Goal: Check status

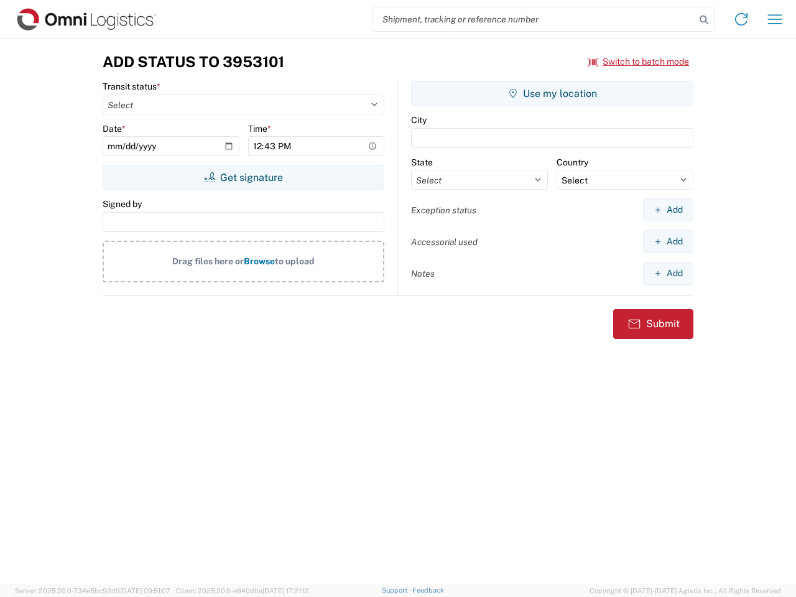
click at [534, 19] on input "search" at bounding box center [534, 19] width 322 height 24
click at [704, 20] on icon at bounding box center [703, 19] width 17 height 17
click at [741, 19] on icon at bounding box center [741, 19] width 20 height 20
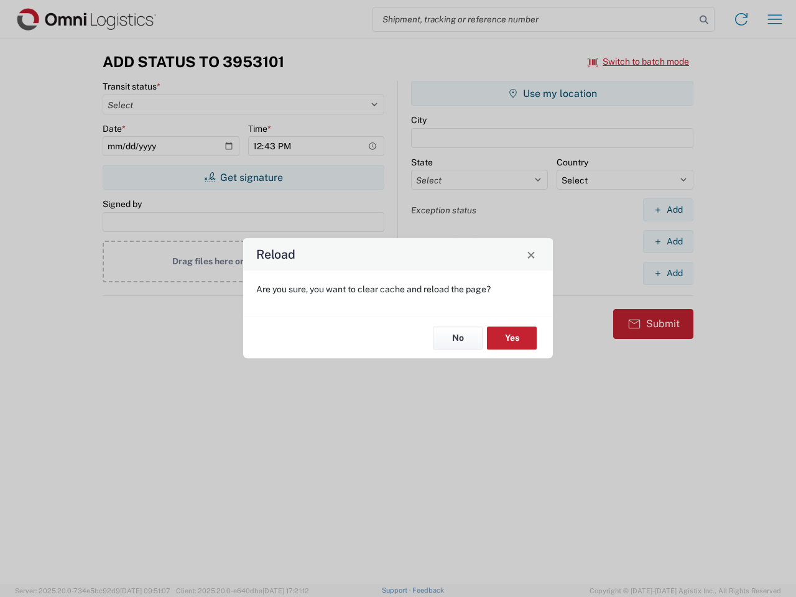
click at [638, 62] on div "Reload Are you sure, you want to clear cache and reload the page? No Yes" at bounding box center [398, 298] width 796 height 597
click at [243, 177] on div "Reload Are you sure, you want to clear cache and reload the page? No Yes" at bounding box center [398, 298] width 796 height 597
click at [552, 93] on div "Reload Are you sure, you want to clear cache and reload the page? No Yes" at bounding box center [398, 298] width 796 height 597
click at [668, 209] on div "Reload Are you sure, you want to clear cache and reload the page? No Yes" at bounding box center [398, 298] width 796 height 597
click at [668, 241] on div "Reload Are you sure, you want to clear cache and reload the page? No Yes" at bounding box center [398, 298] width 796 height 597
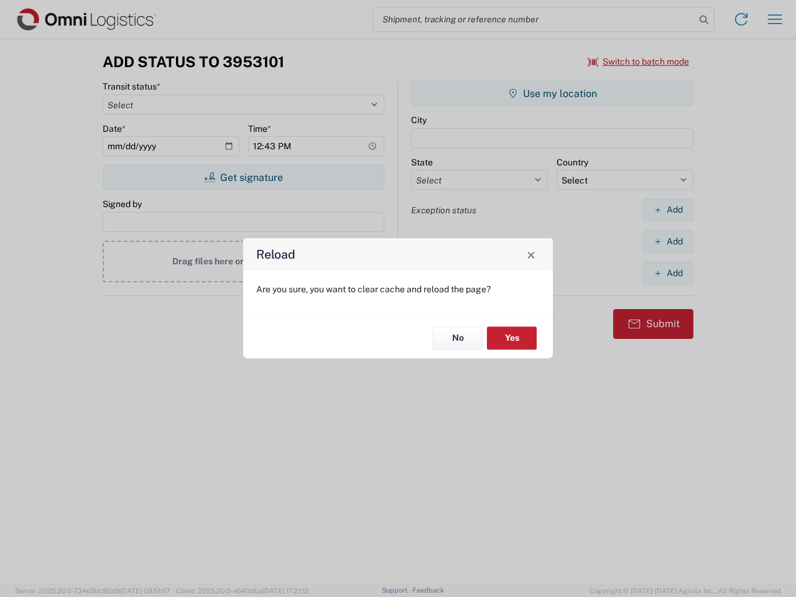
click at [668, 273] on div "Reload Are you sure, you want to clear cache and reload the page? No Yes" at bounding box center [398, 298] width 796 height 597
